Goal: Task Accomplishment & Management: Manage account settings

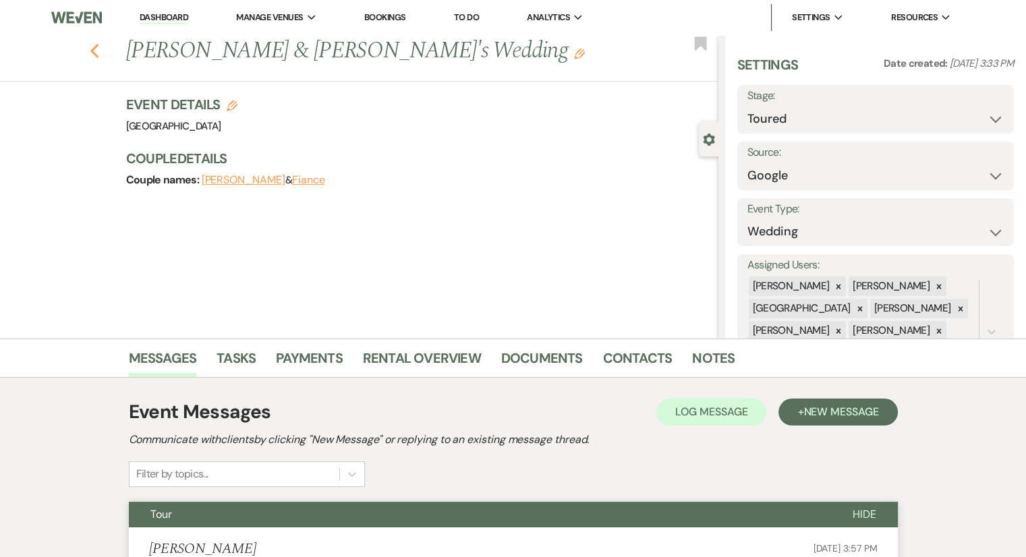
click at [100, 57] on icon "Previous" at bounding box center [95, 51] width 10 height 16
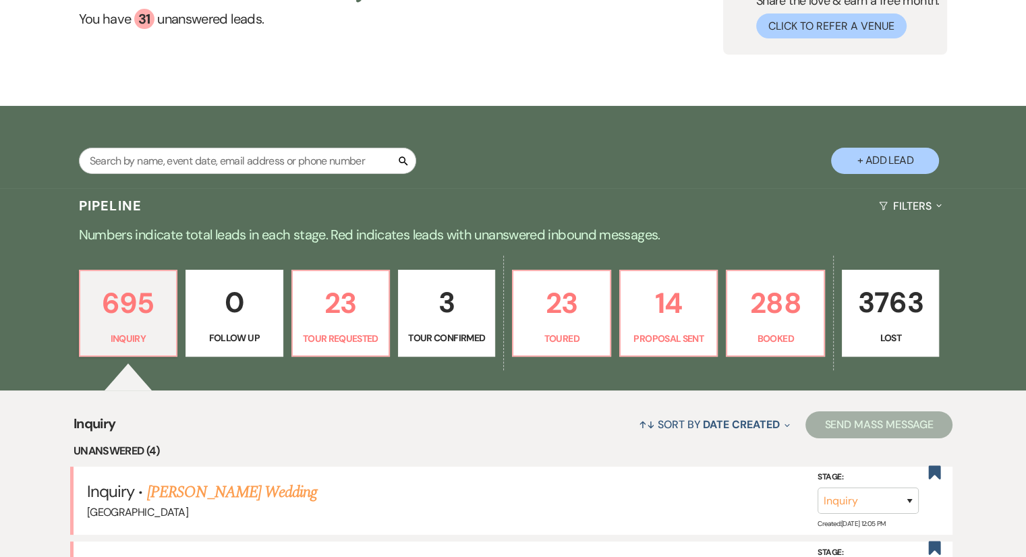
scroll to position [406, 0]
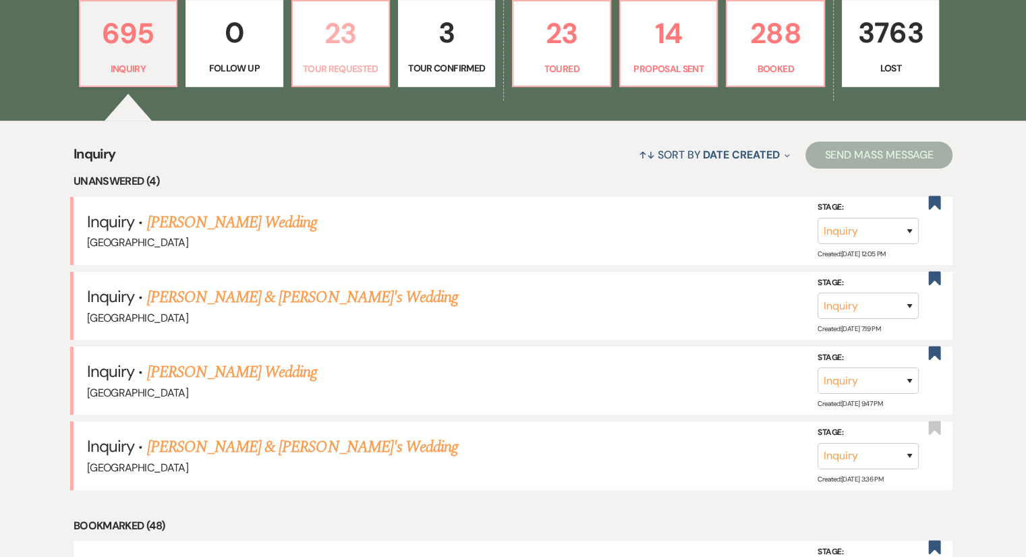
click at [339, 65] on p "Tour Requested" at bounding box center [341, 68] width 80 height 15
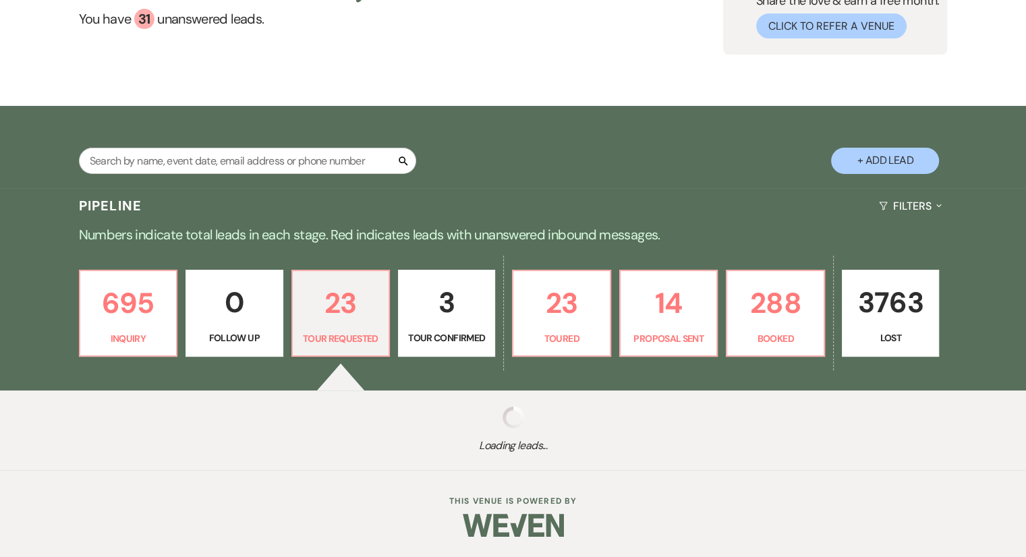
select select "2"
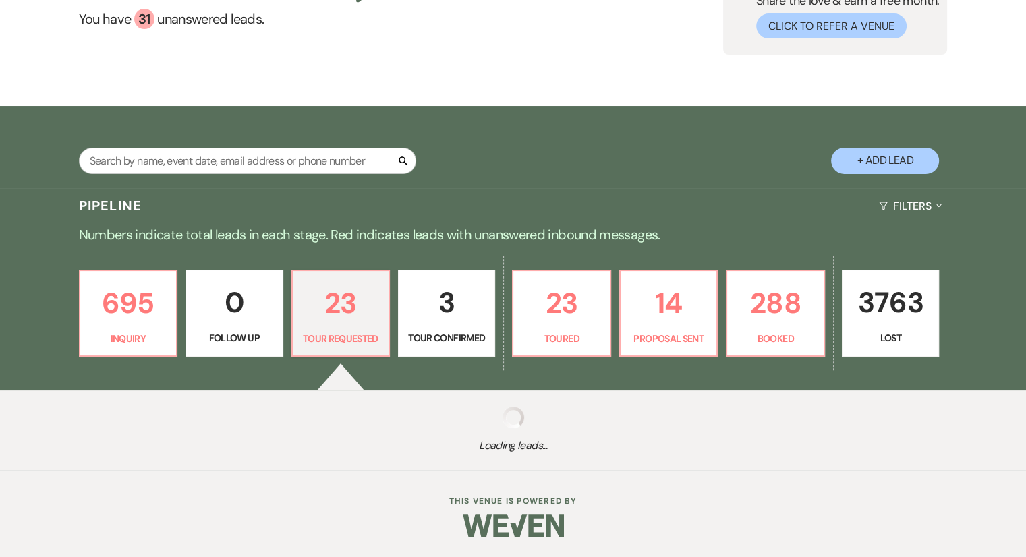
select select "2"
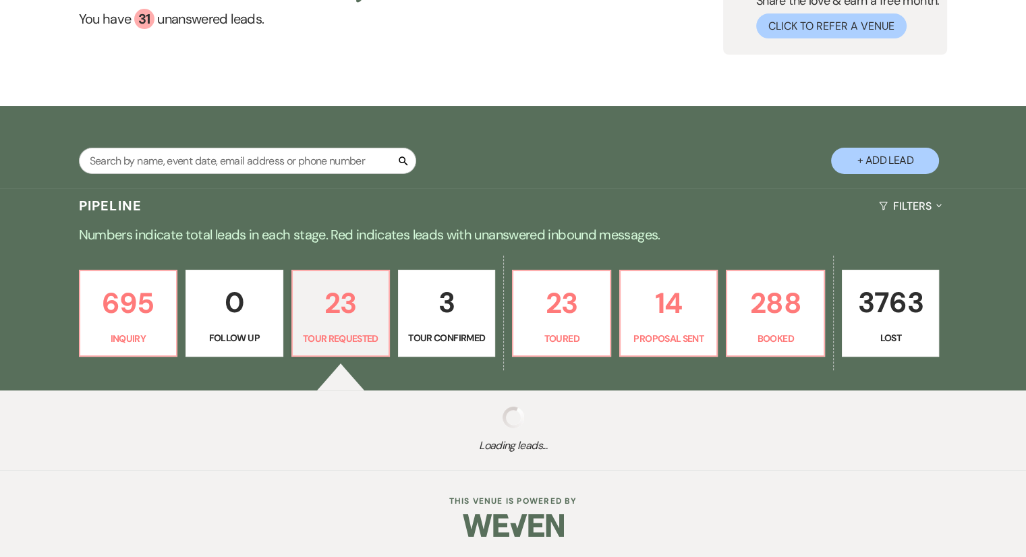
select select "2"
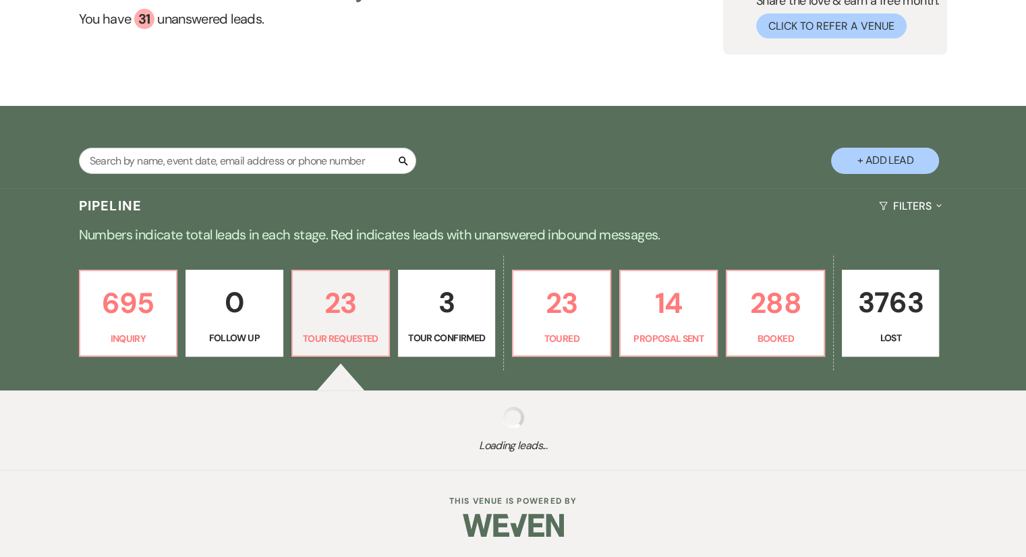
select select "2"
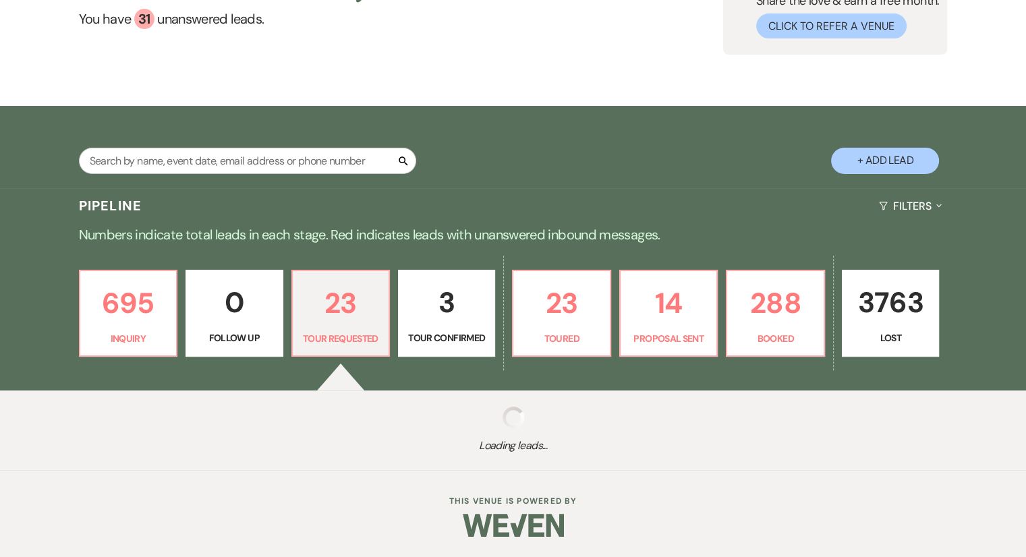
select select "2"
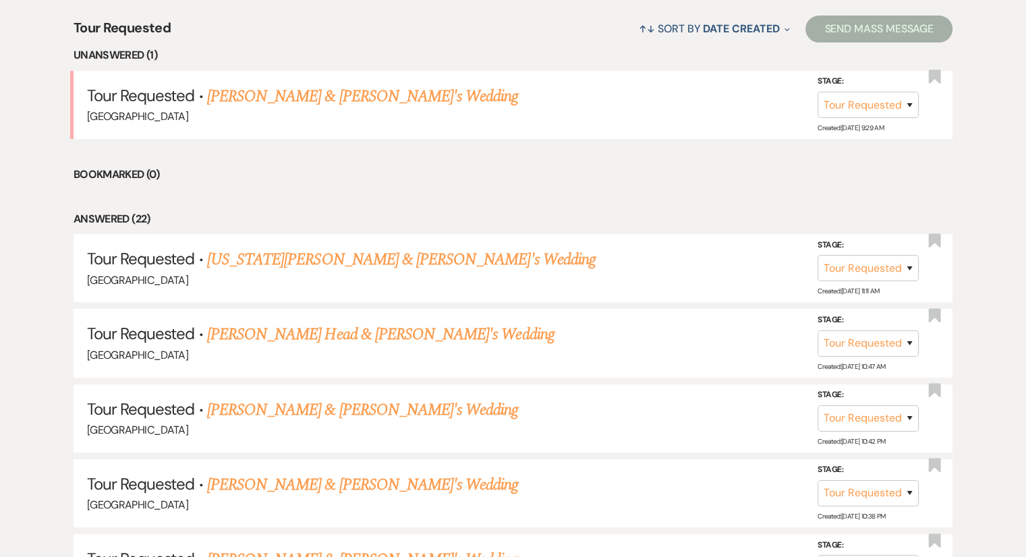
scroll to position [541, 0]
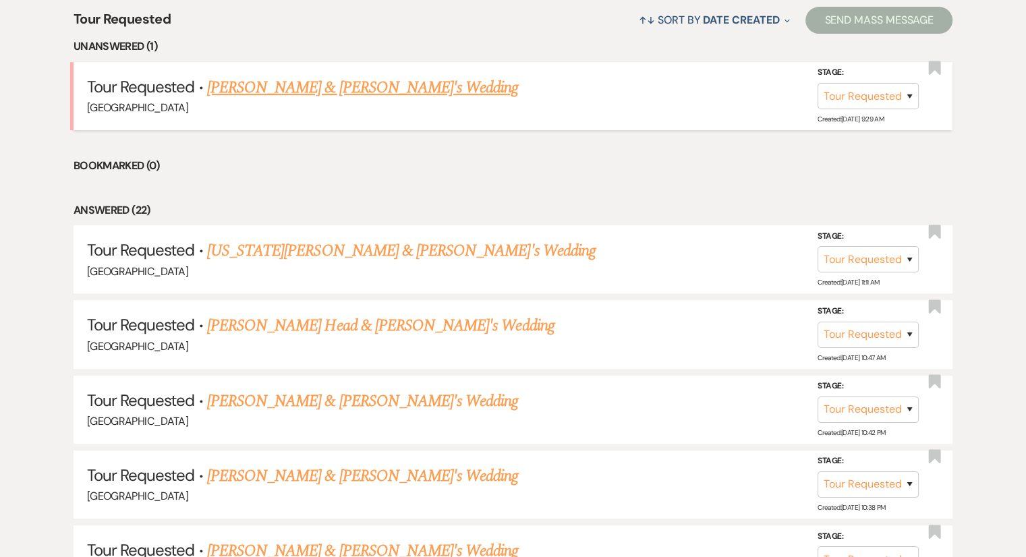
click at [302, 84] on link "[PERSON_NAME] & [PERSON_NAME]'s Wedding" at bounding box center [363, 88] width 312 height 24
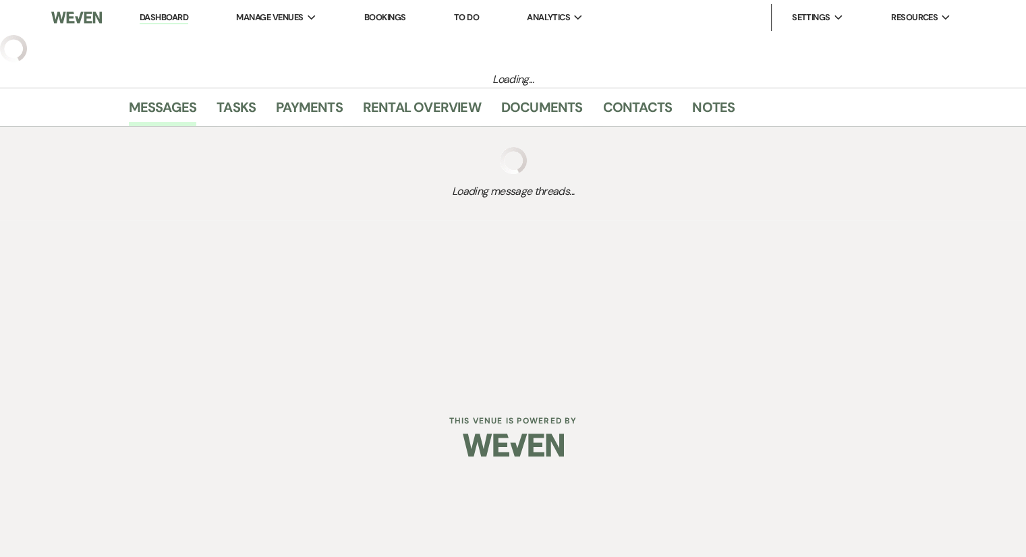
select select "2"
select select "14"
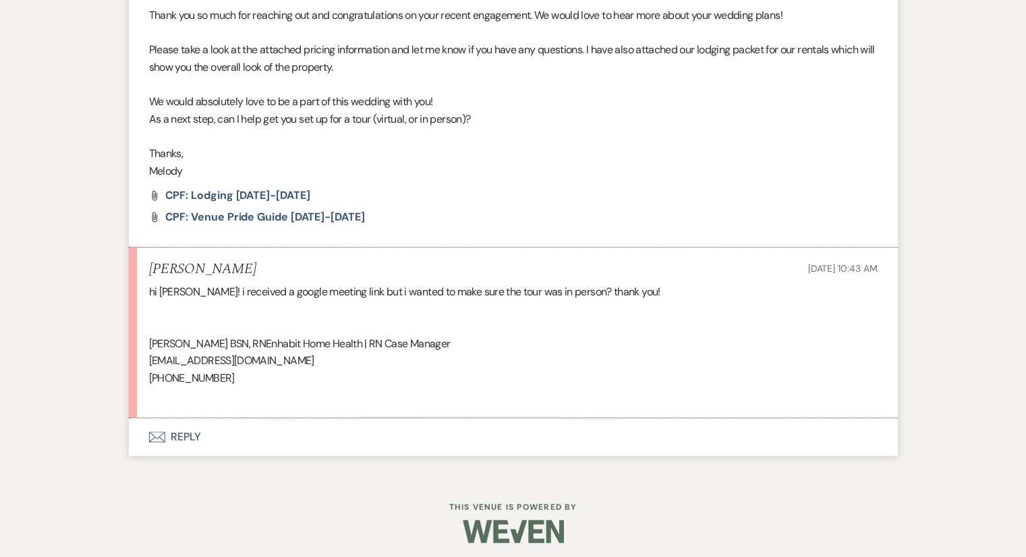
scroll to position [609, 0]
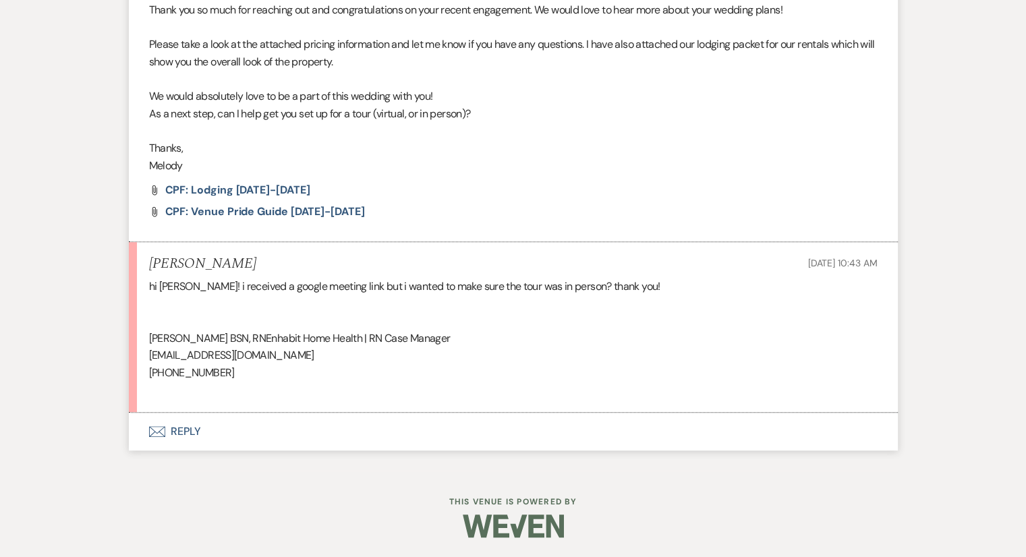
click at [283, 400] on li "[PERSON_NAME] [DATE] 10:43 AM hi melody! i received a google meeting link but i…" at bounding box center [513, 327] width 769 height 171
click at [192, 437] on button "Envelope Reply" at bounding box center [513, 432] width 769 height 38
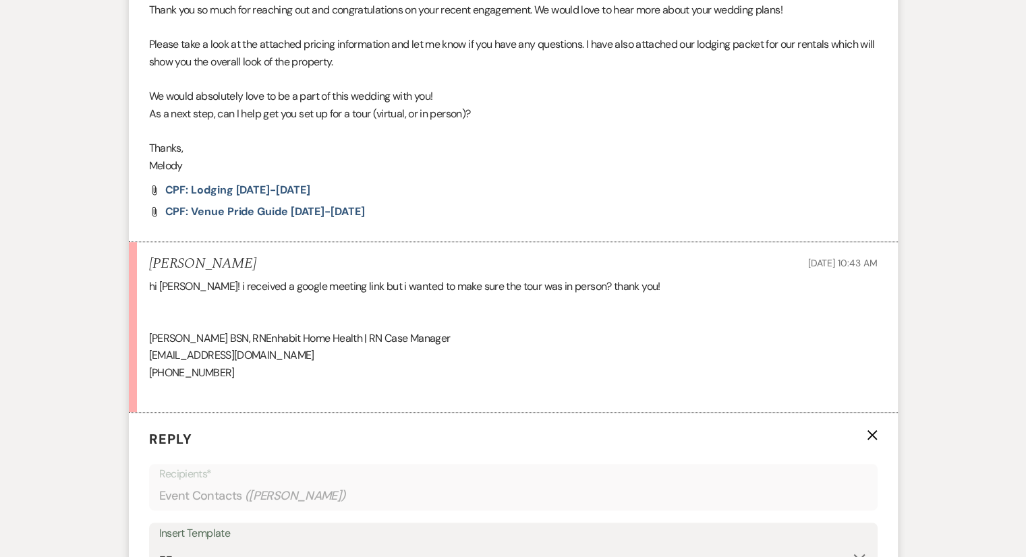
scroll to position [946, 0]
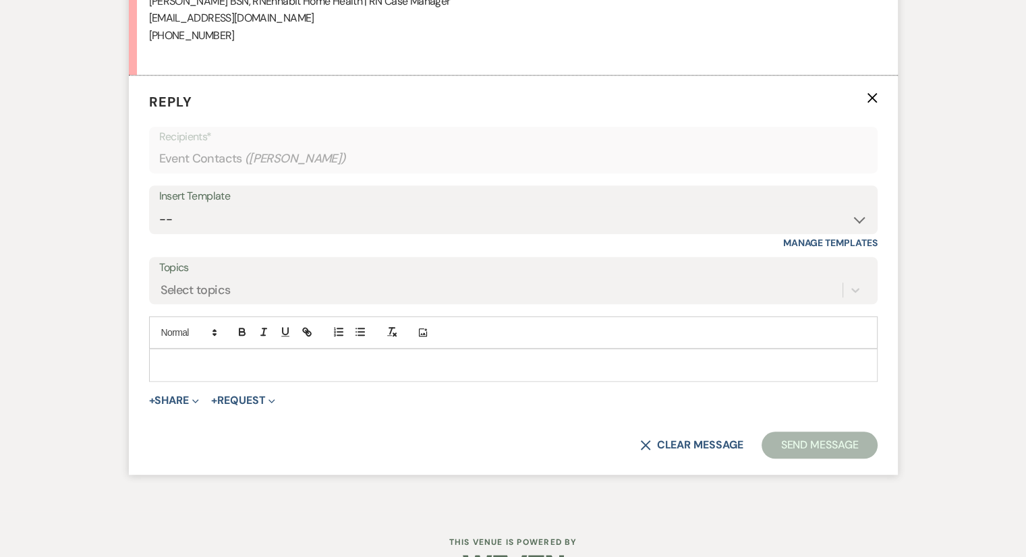
click at [204, 350] on div at bounding box center [513, 365] width 727 height 31
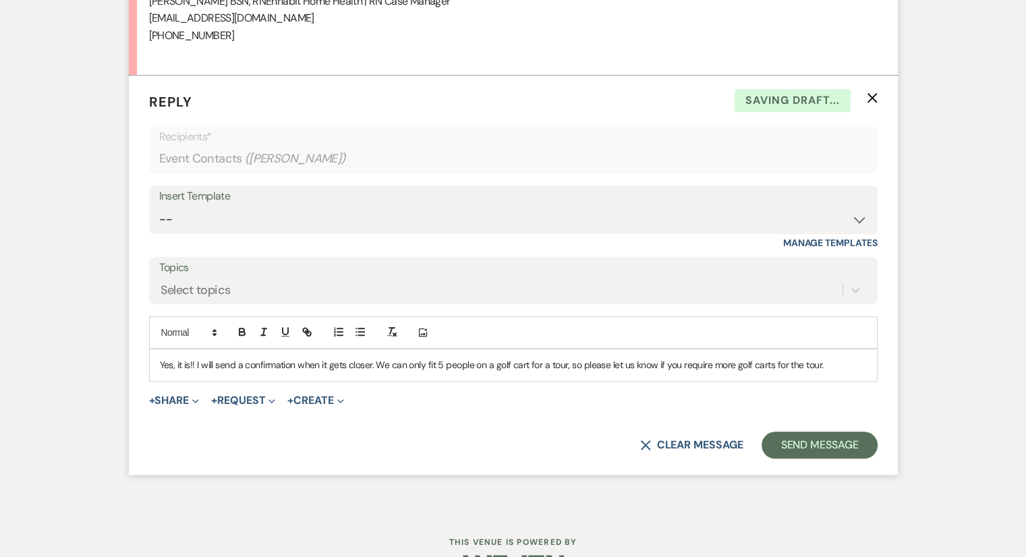
click at [826, 365] on p "Yes, it is!! I will send a confirmation when it gets closer. We can only fit 5 …" at bounding box center [513, 365] width 707 height 15
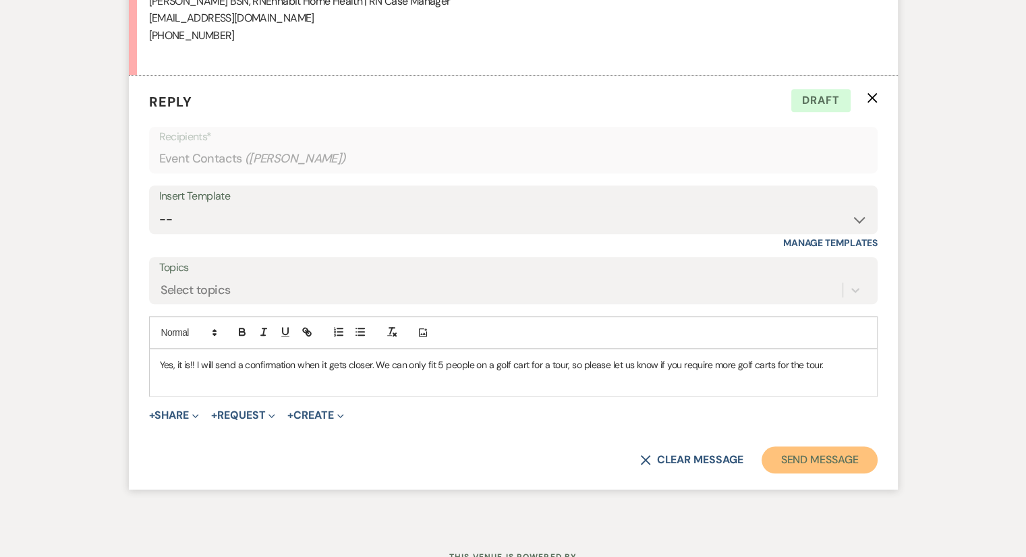
click at [826, 462] on button "Send Message" at bounding box center [819, 460] width 115 height 27
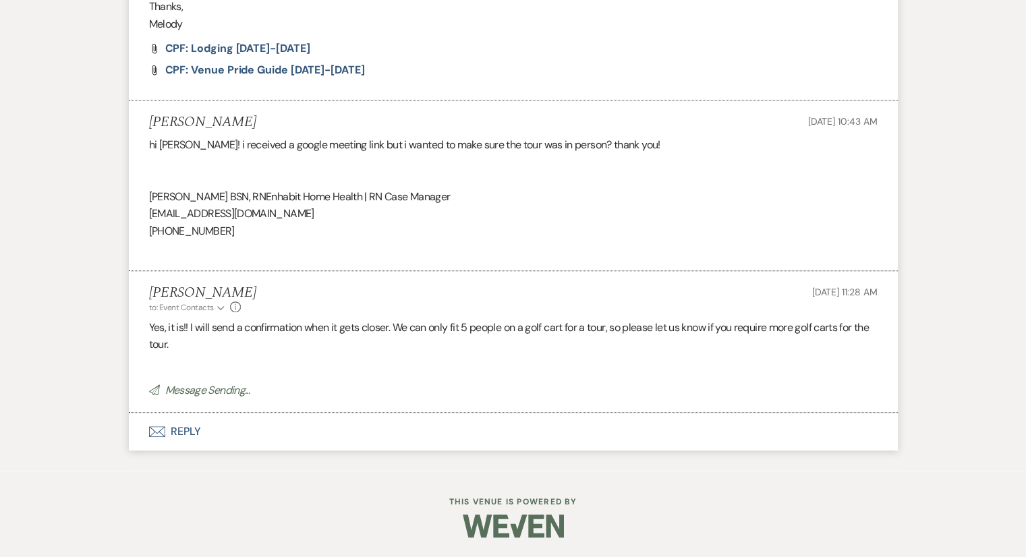
select select "2"
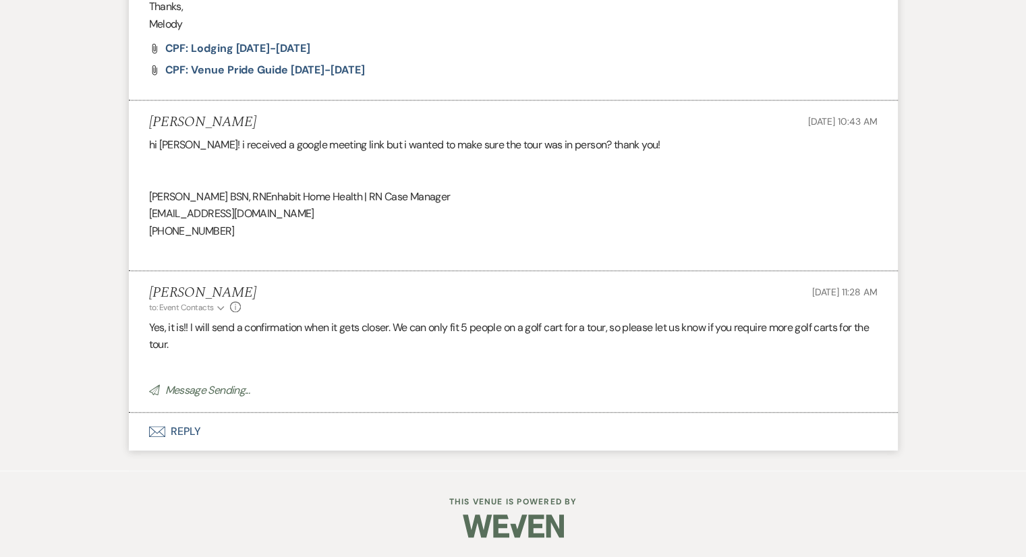
select select "2"
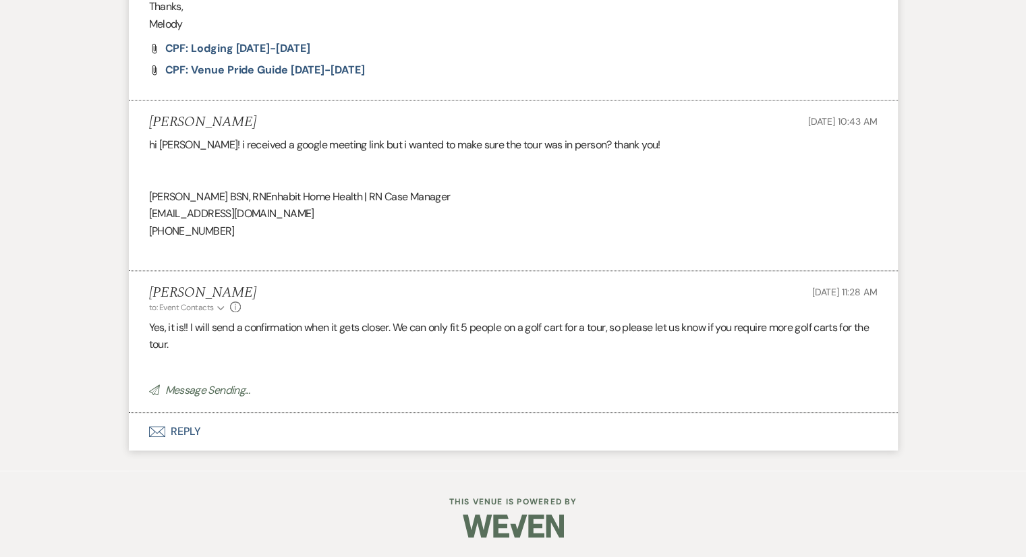
select select "2"
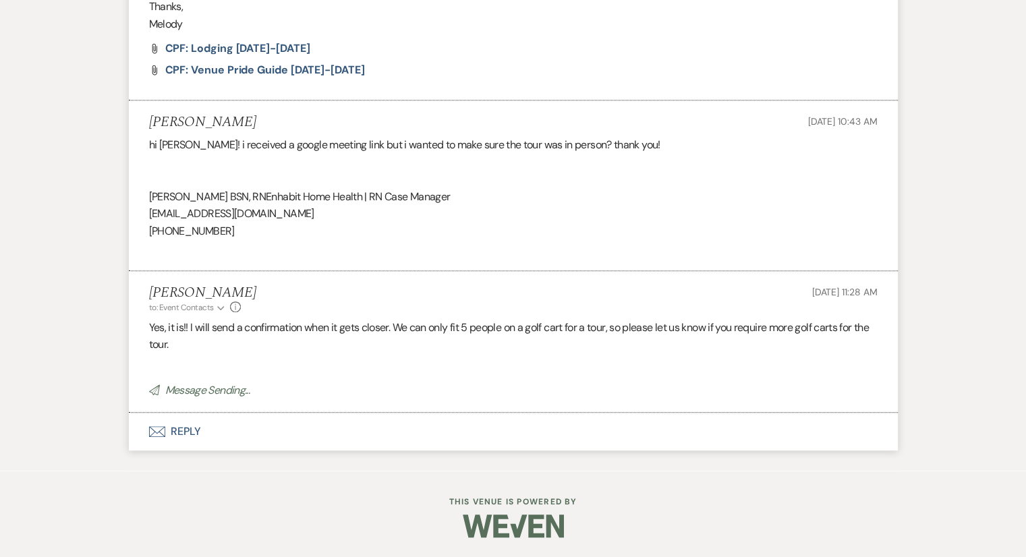
select select "2"
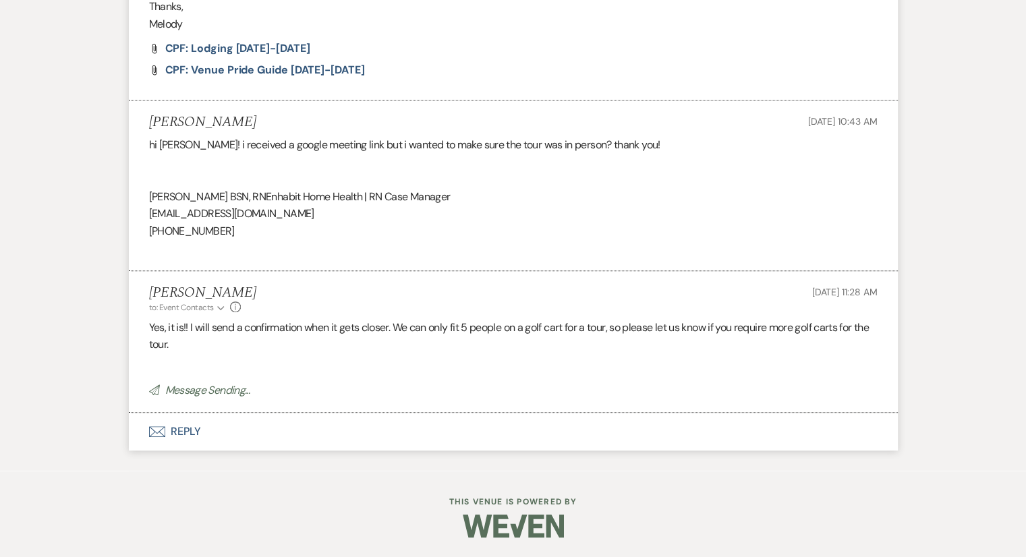
select select "2"
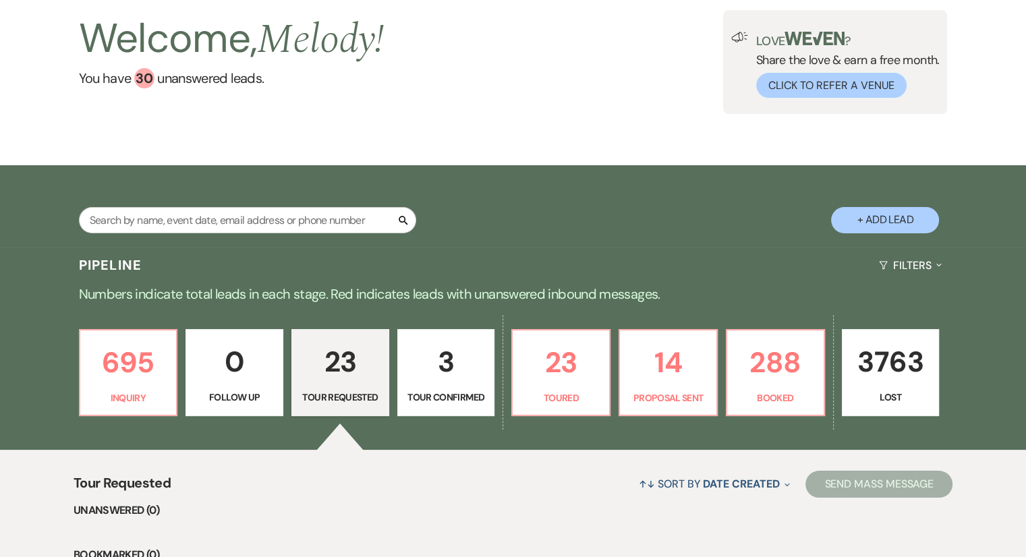
scroll to position [135, 0]
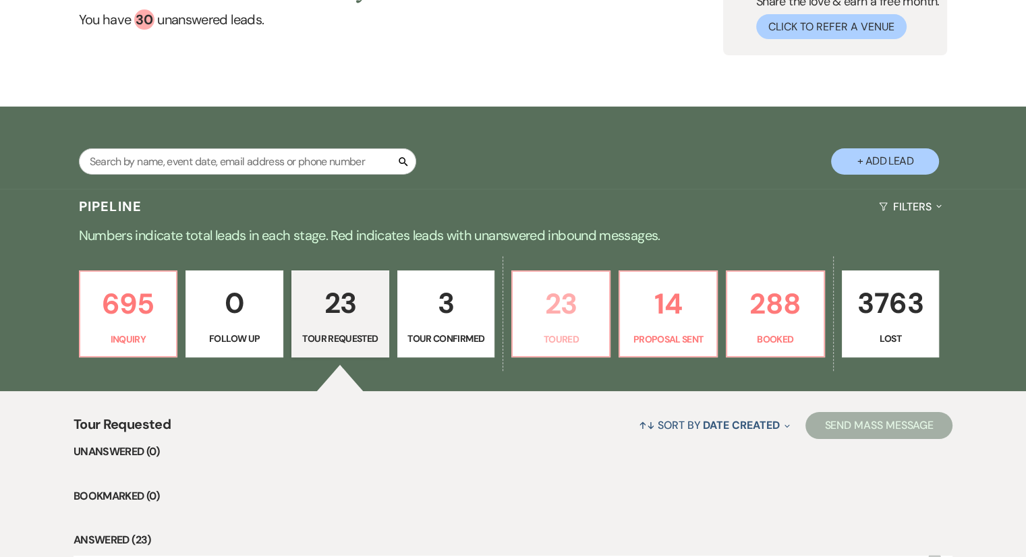
click at [560, 335] on p "Toured" at bounding box center [561, 339] width 80 height 15
select select "5"
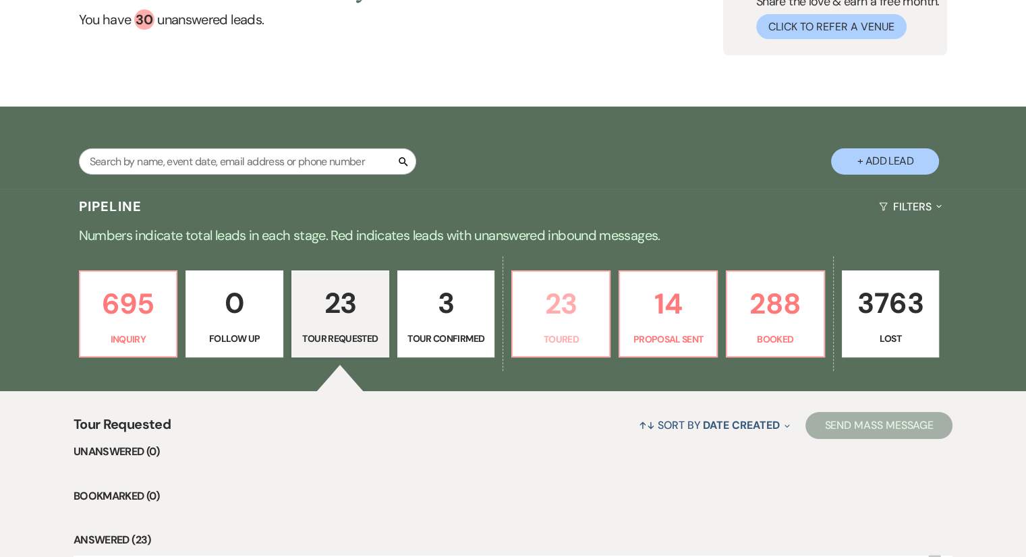
select select "5"
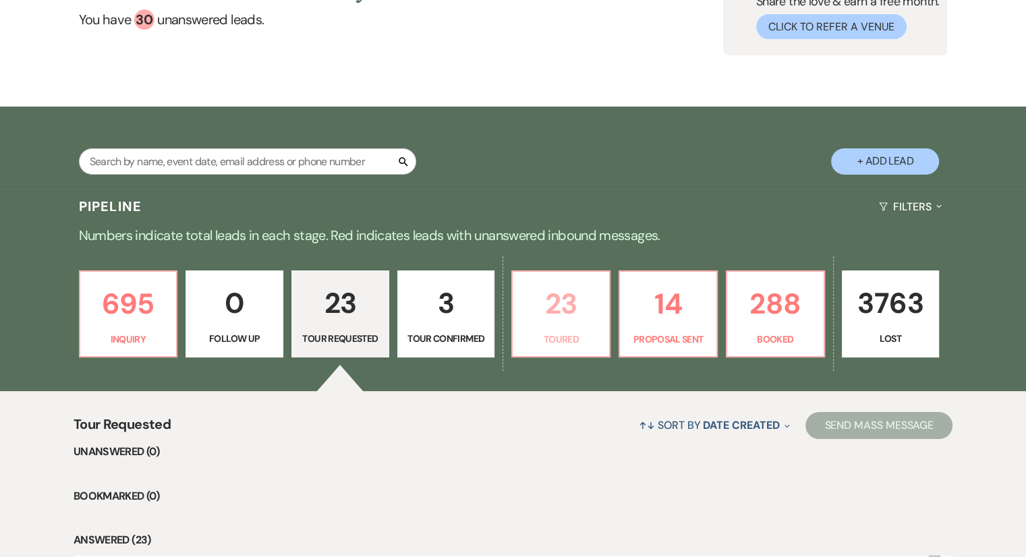
select select "5"
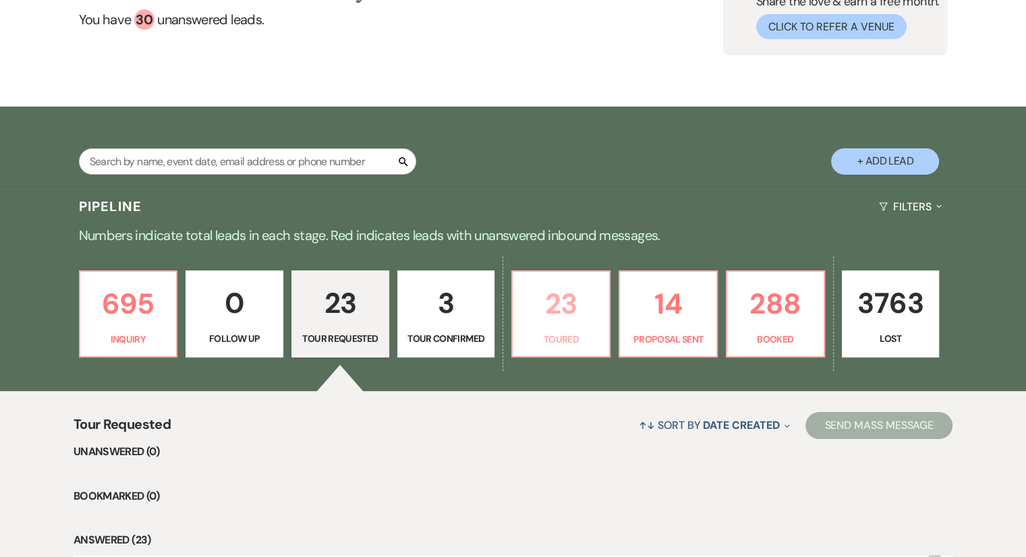
select select "5"
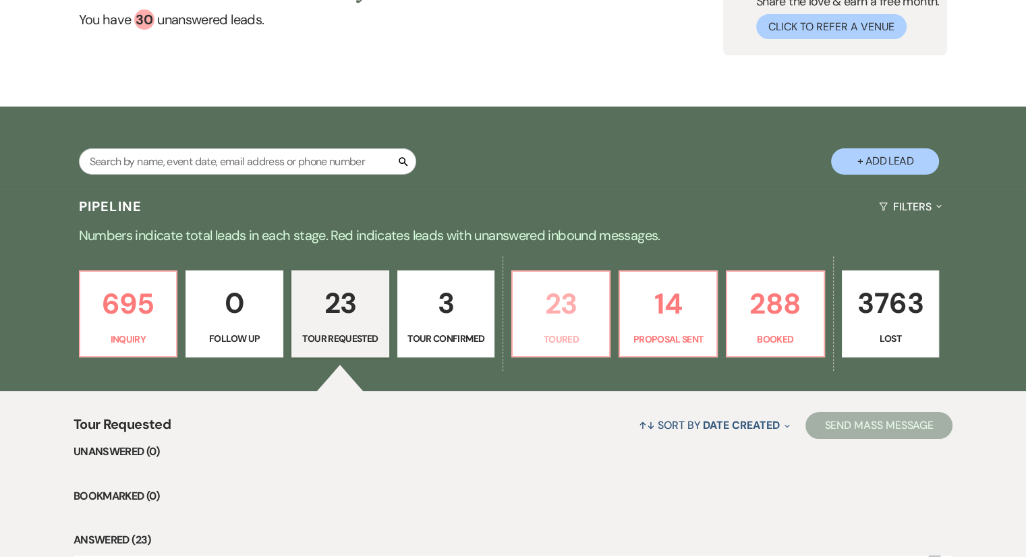
select select "5"
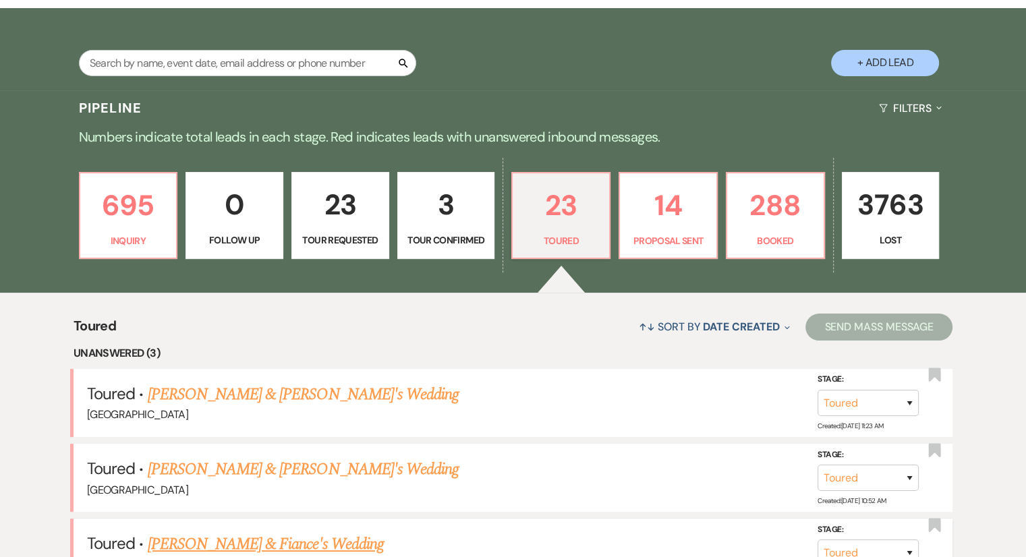
scroll to position [472, 0]
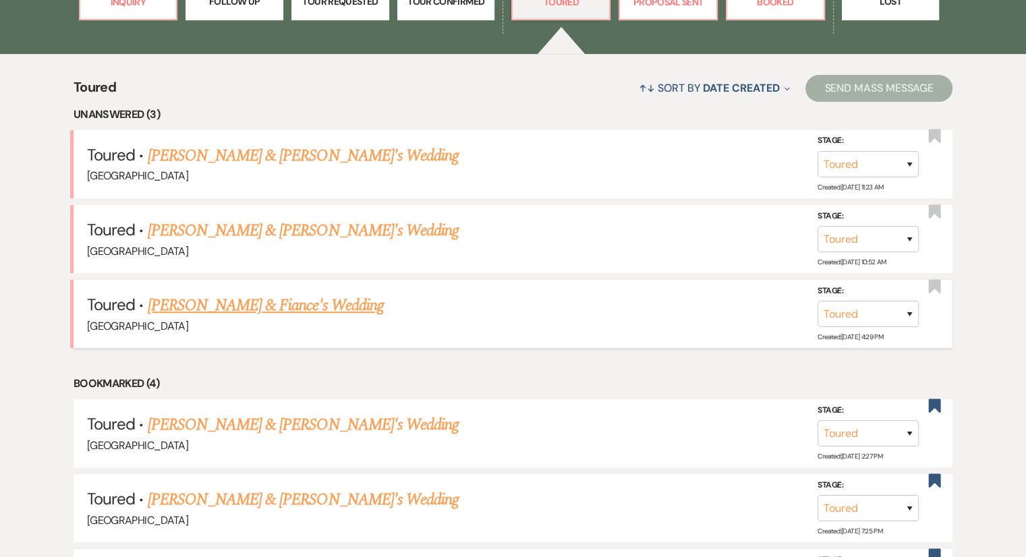
click at [240, 308] on link "[PERSON_NAME] & Fiance's Wedding" at bounding box center [266, 306] width 236 height 24
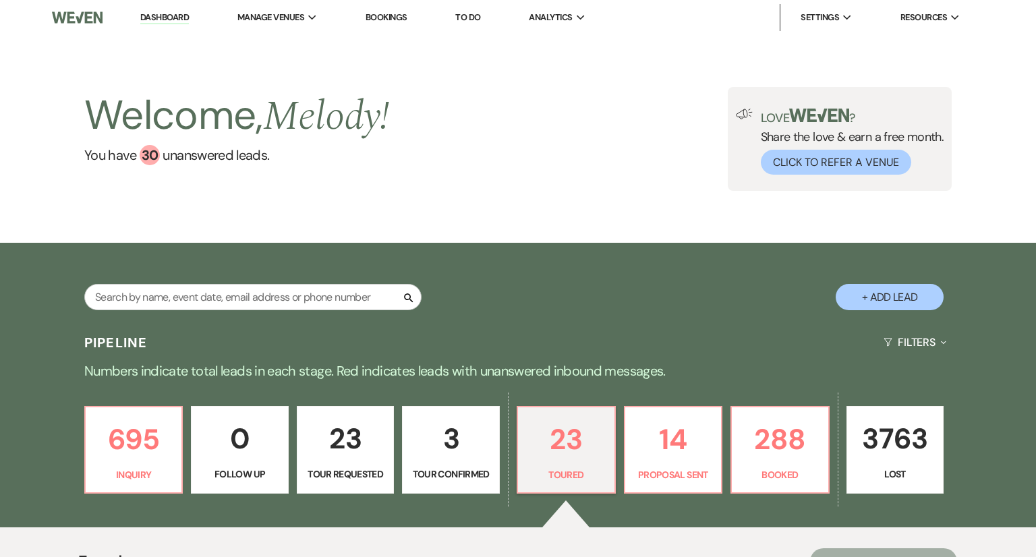
select select "5"
select select "6"
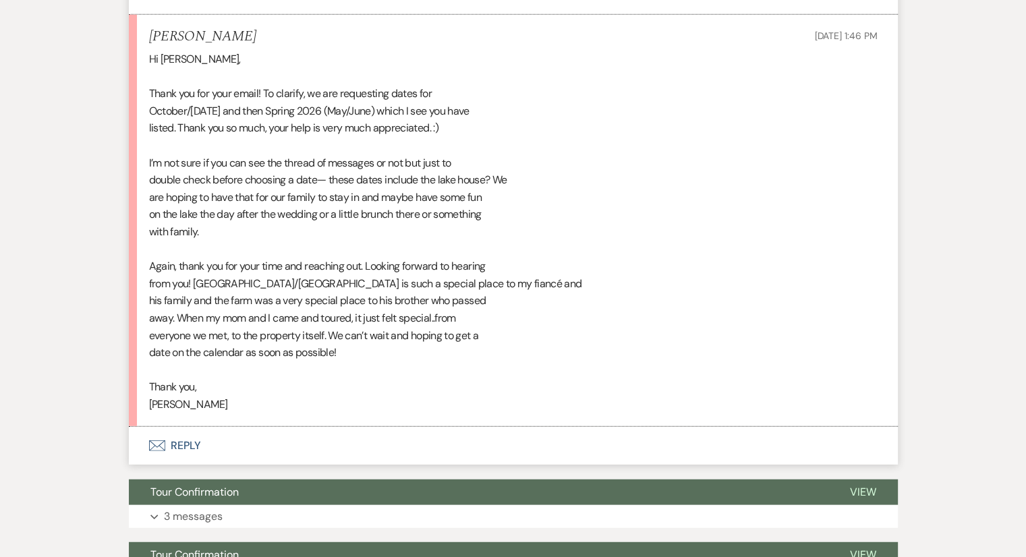
scroll to position [3460, 0]
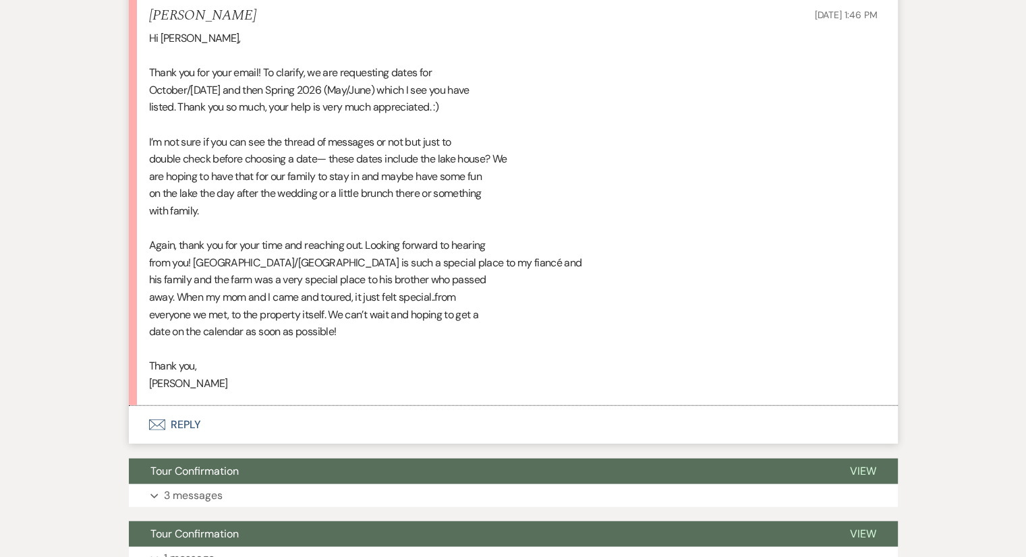
click at [576, 287] on div "Hi [PERSON_NAME], Thank you for your email! To clarify, we are requesting dates…" at bounding box center [513, 211] width 729 height 362
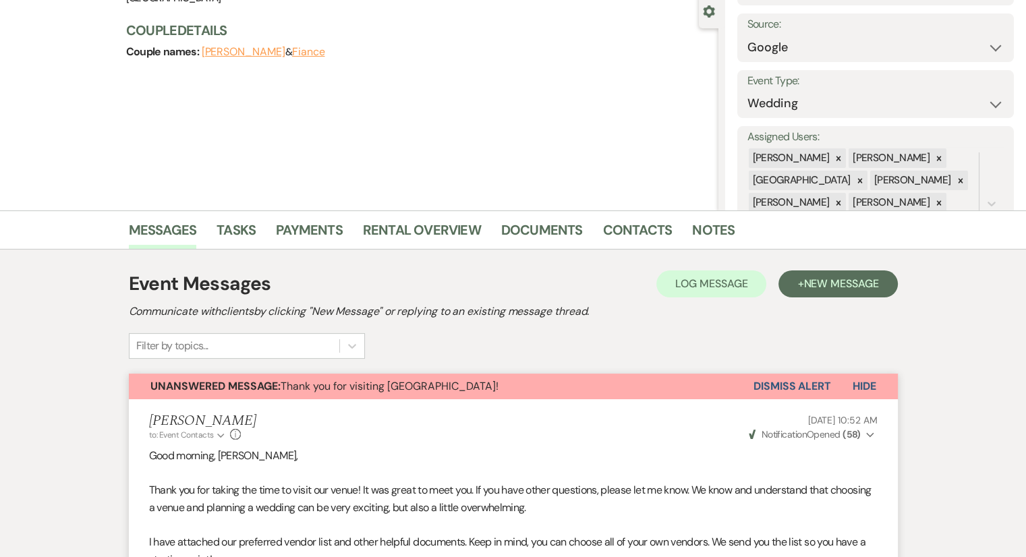
scroll to position [0, 0]
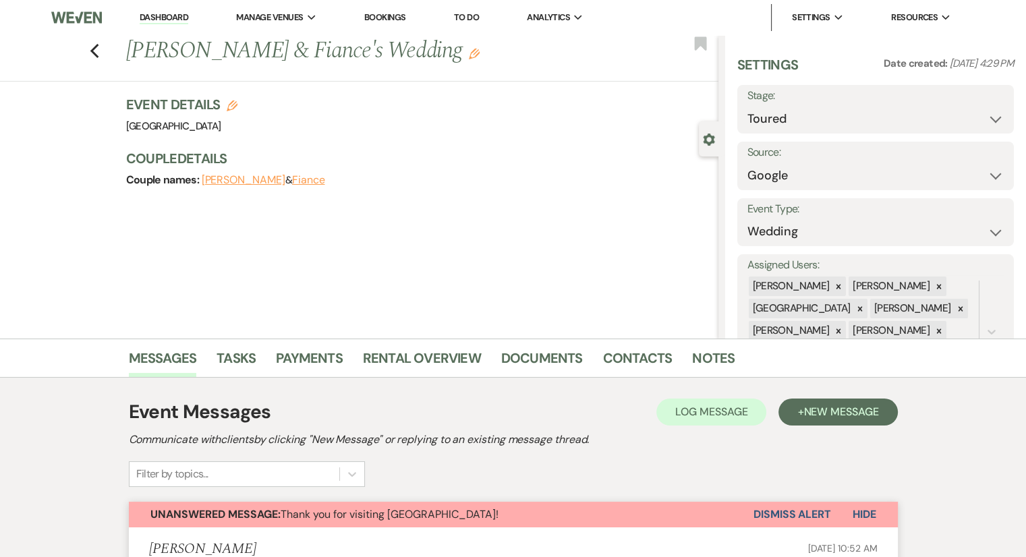
click at [385, 22] on link "Bookings" at bounding box center [385, 16] width 42 height 11
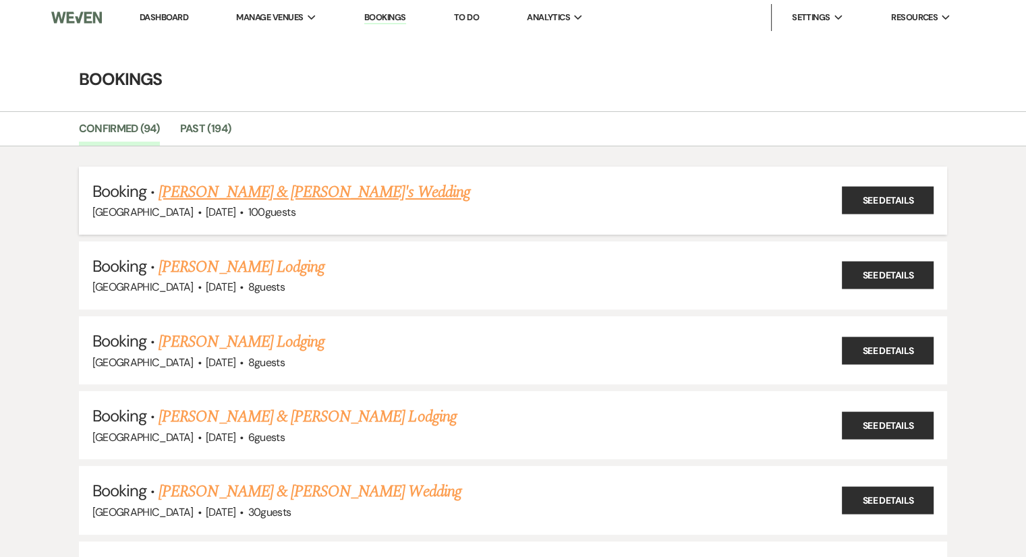
click at [241, 191] on link "[PERSON_NAME] & [PERSON_NAME]'s Wedding" at bounding box center [315, 192] width 312 height 24
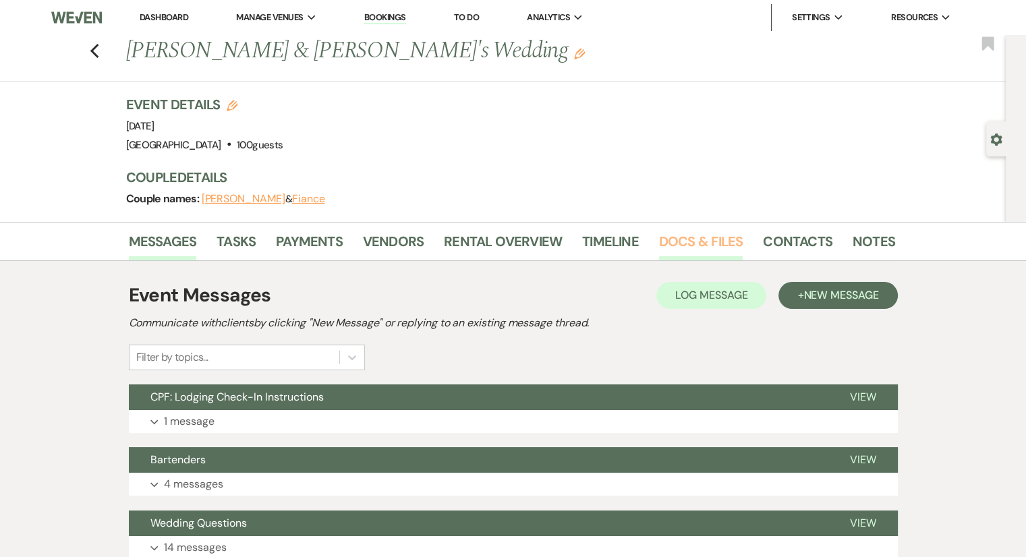
click at [686, 244] on link "Docs & Files" at bounding box center [701, 246] width 84 height 30
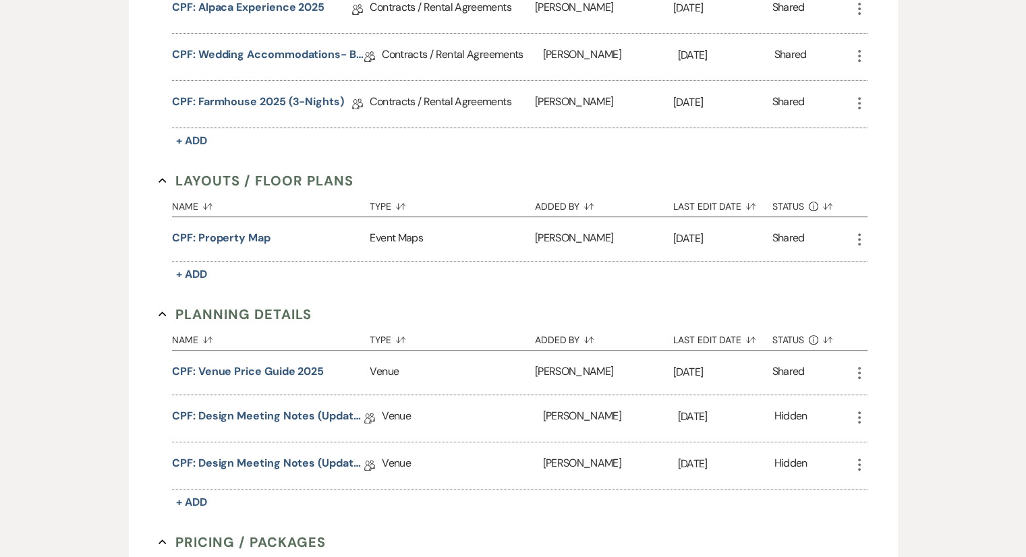
scroll to position [547, 0]
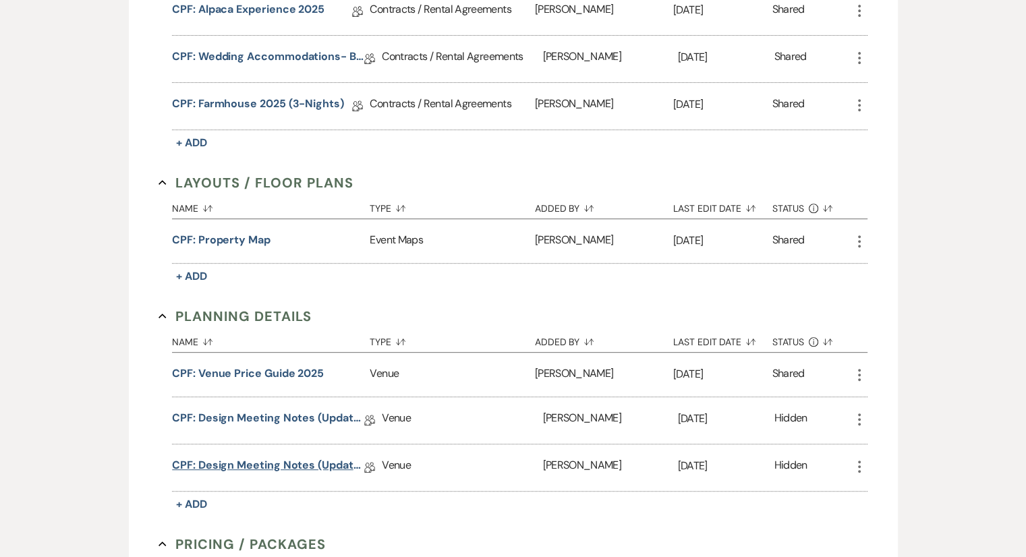
click at [310, 458] on link "CPF: Design Meeting Notes (Updated: [DATE] )" at bounding box center [268, 468] width 192 height 21
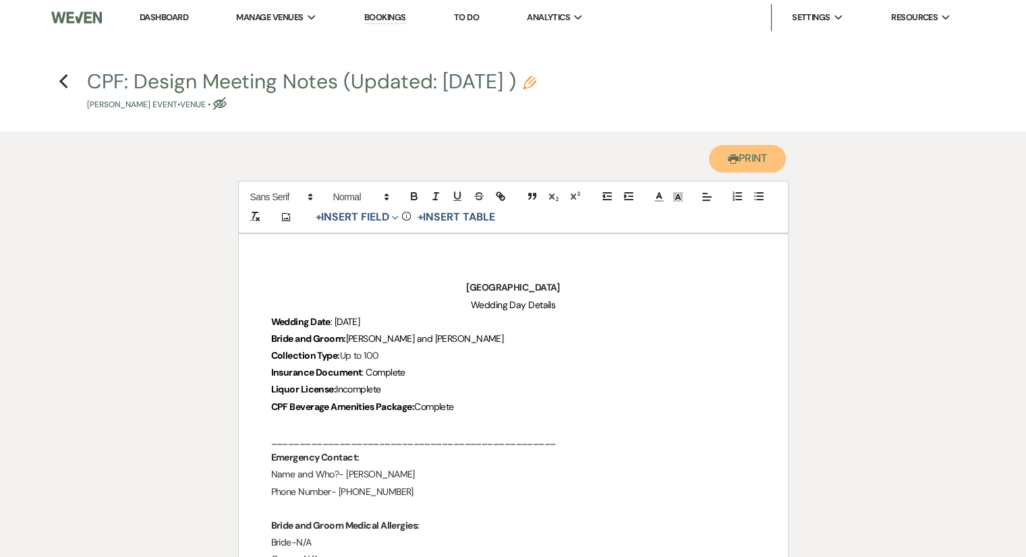
click at [750, 165] on button "Printer Print" at bounding box center [748, 159] width 78 height 28
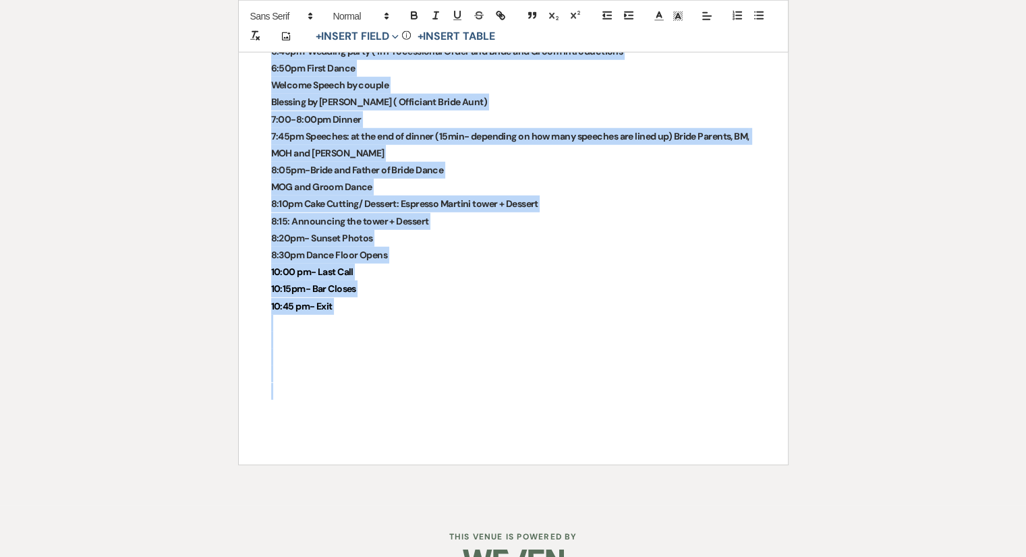
scroll to position [3823, 0]
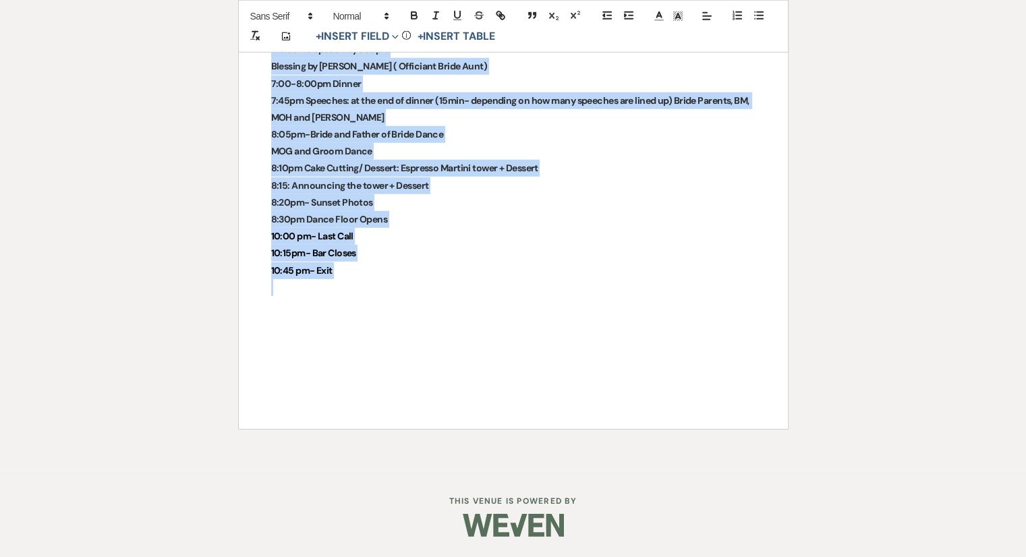
drag, startPoint x: 416, startPoint y: 123, endPoint x: 558, endPoint y: 281, distance: 213.1
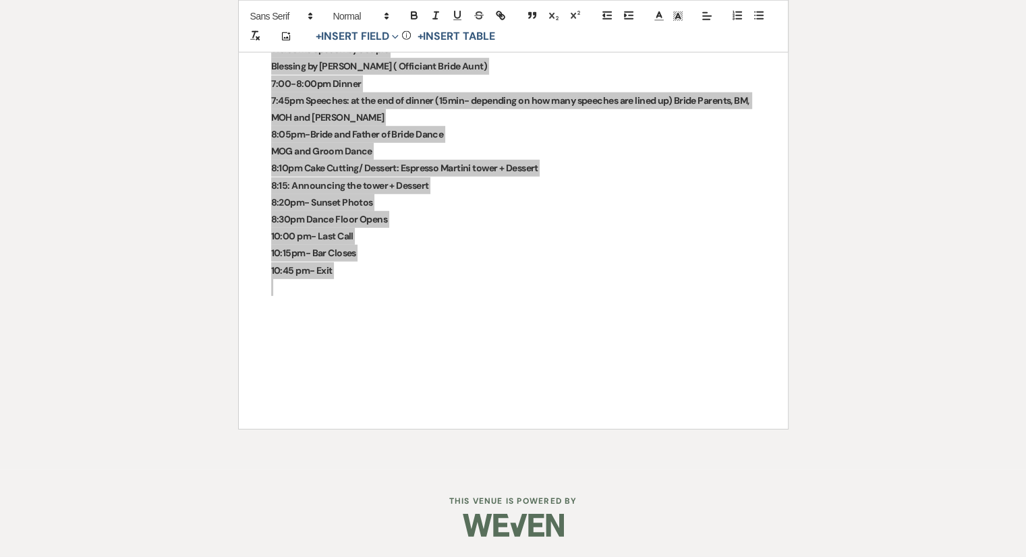
scroll to position [3382, 0]
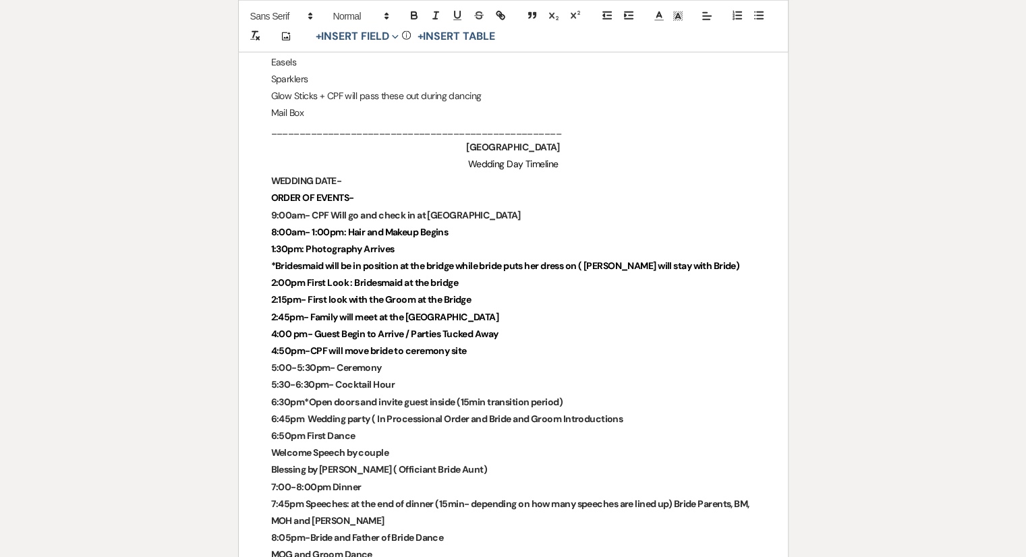
scroll to position [3450, 0]
